Goal: Task Accomplishment & Management: Complete application form

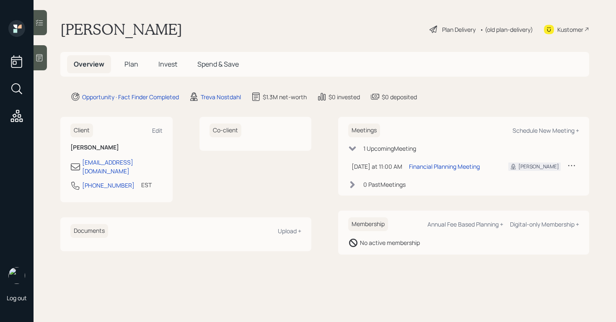
click at [42, 64] on div at bounding box center [40, 57] width 13 height 25
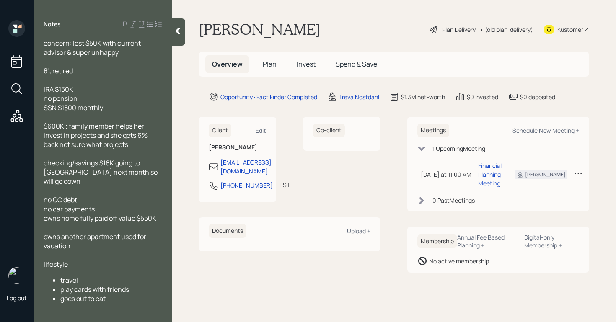
drag, startPoint x: 181, startPoint y: 37, endPoint x: 183, endPoint y: 42, distance: 5.8
click at [181, 37] on div at bounding box center [178, 31] width 13 height 27
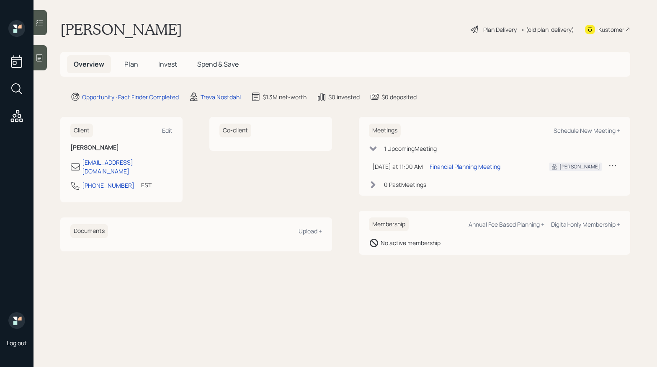
click at [42, 57] on icon at bounding box center [39, 57] width 6 height 7
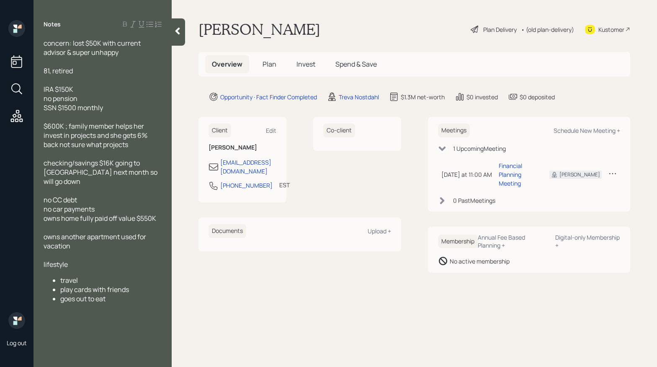
click at [189, 30] on main "Eleanor Damico Plan Delivery • (old plan-delivery) Kustomer Overview Plan Inves…" at bounding box center [415, 183] width 486 height 367
click at [184, 32] on div at bounding box center [178, 31] width 13 height 27
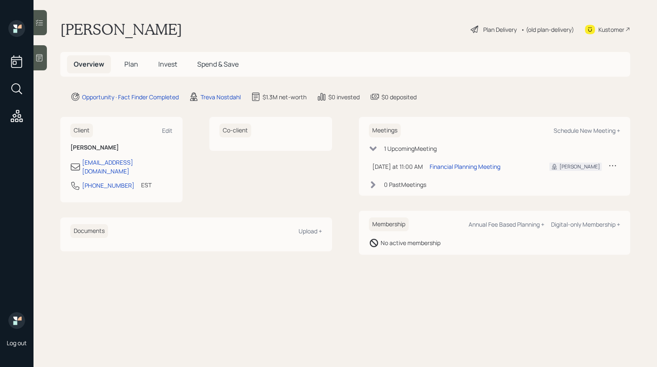
click at [491, 29] on div "Plan Delivery" at bounding box center [500, 29] width 34 height 9
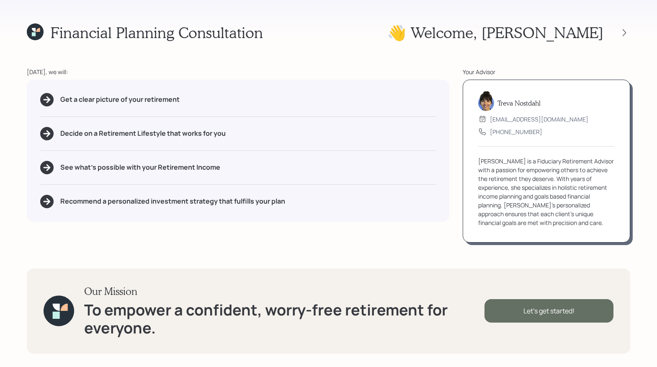
click at [541, 318] on div "Let's get started!" at bounding box center [549, 310] width 129 height 23
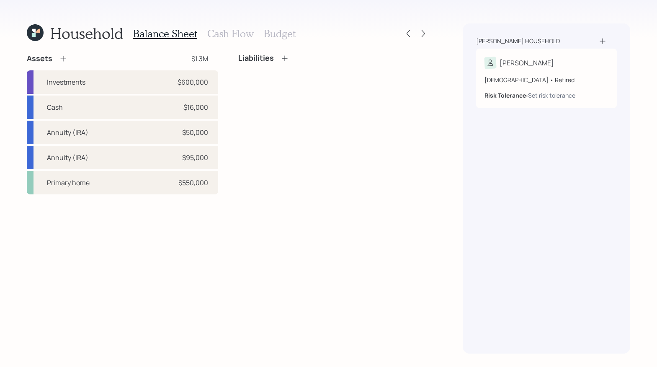
click at [220, 35] on h3 "Cash Flow" at bounding box center [230, 34] width 47 height 12
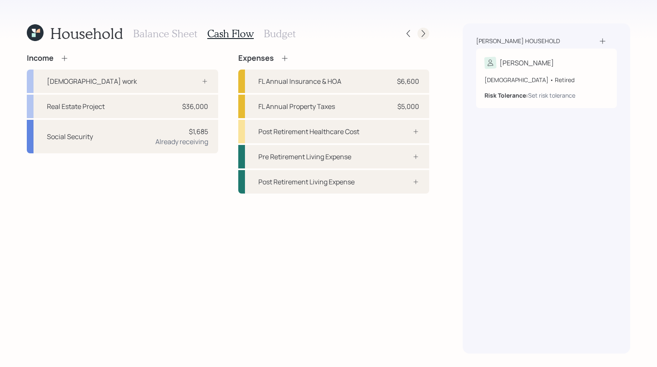
click at [424, 37] on icon at bounding box center [423, 33] width 8 height 8
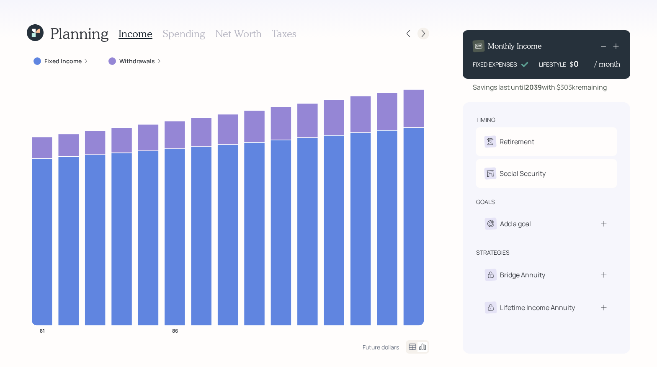
click at [424, 33] on icon at bounding box center [423, 33] width 8 height 8
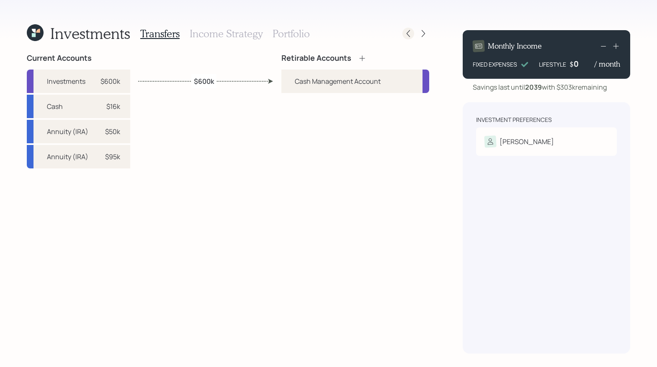
click at [403, 36] on div at bounding box center [409, 34] width 12 height 12
